Goal: Information Seeking & Learning: Learn about a topic

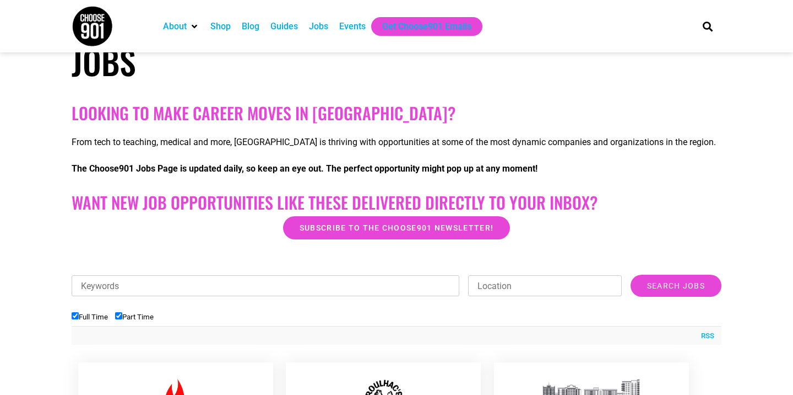
scroll to position [430, 0]
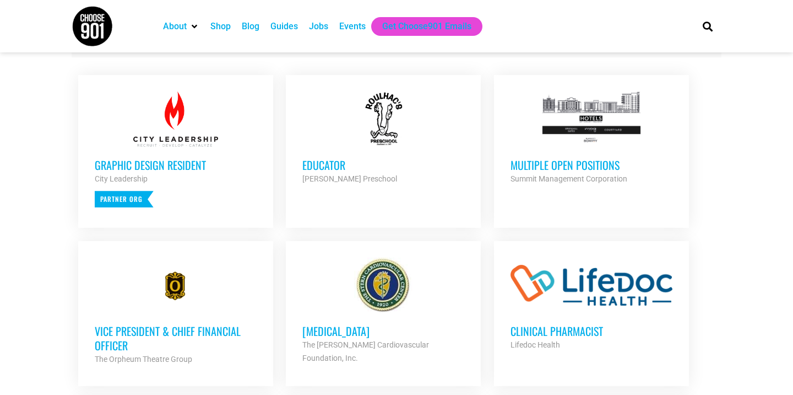
click at [569, 161] on h3 "Multiple Open Positions" at bounding box center [592, 165] width 162 height 14
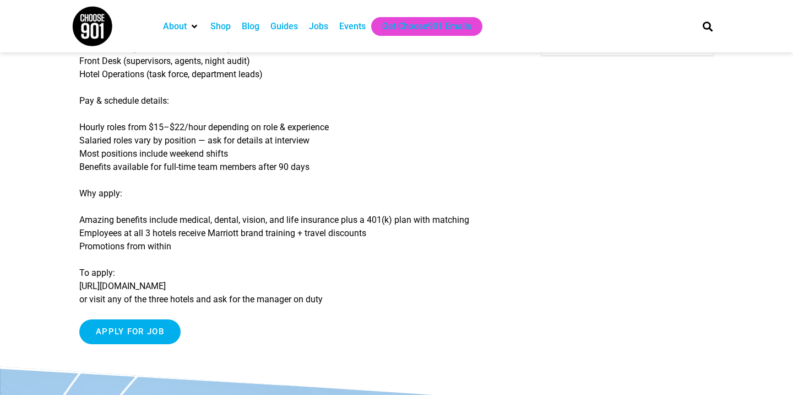
scroll to position [236, 0]
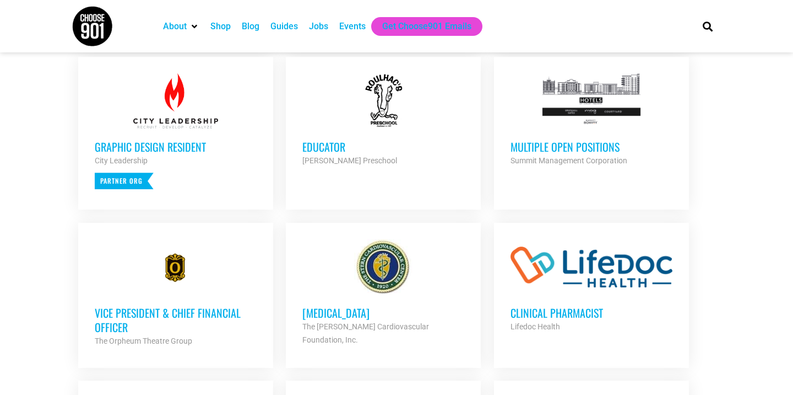
scroll to position [371, 0]
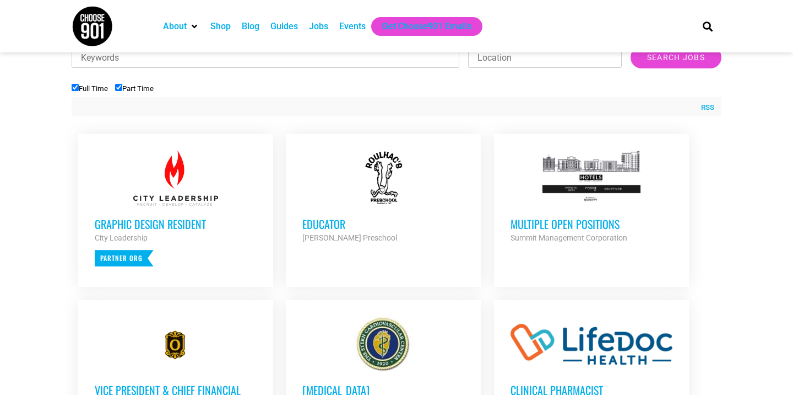
click at [333, 224] on h3 "Educator" at bounding box center [384, 224] width 162 height 14
